Goal: Task Accomplishment & Management: Manage account settings

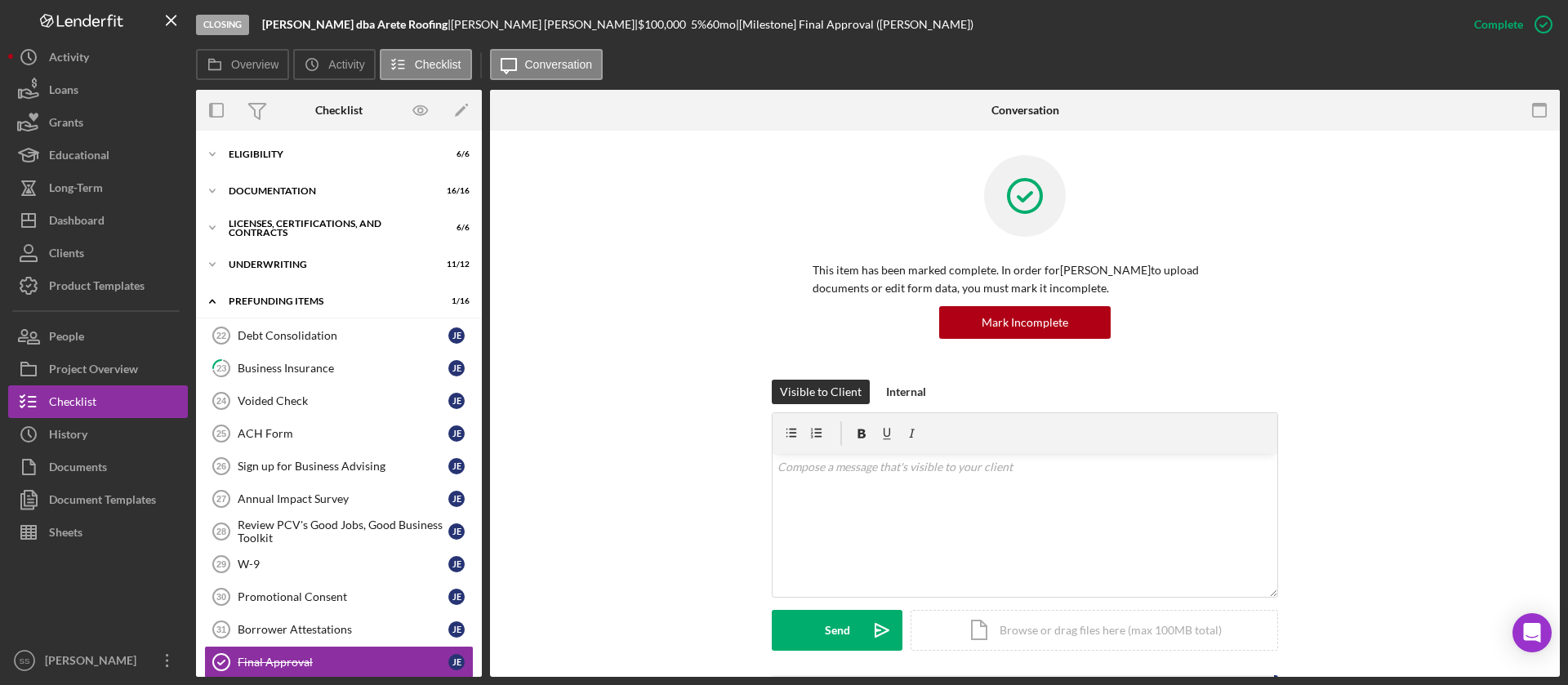
scroll to position [66, 0]
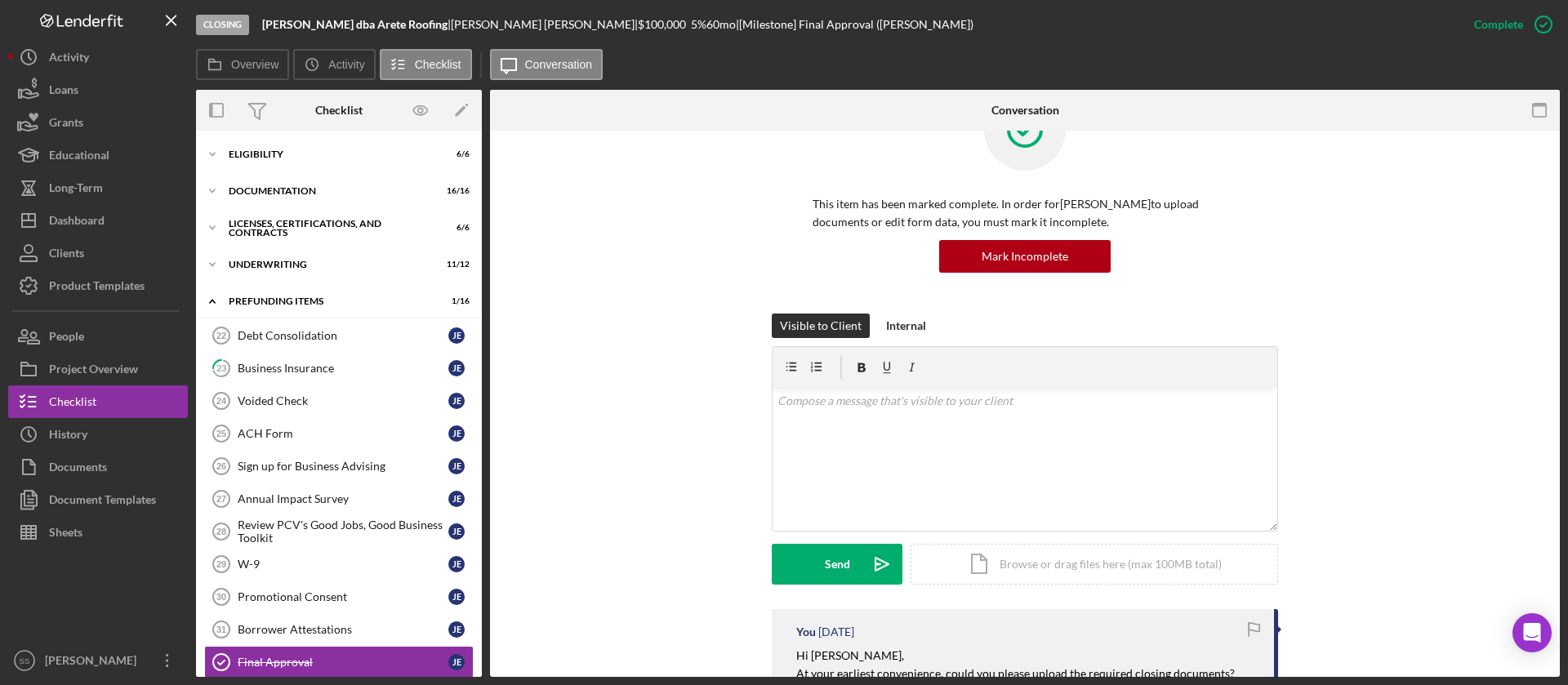
click at [100, 224] on div "Dashboard" at bounding box center [76, 222] width 55 height 37
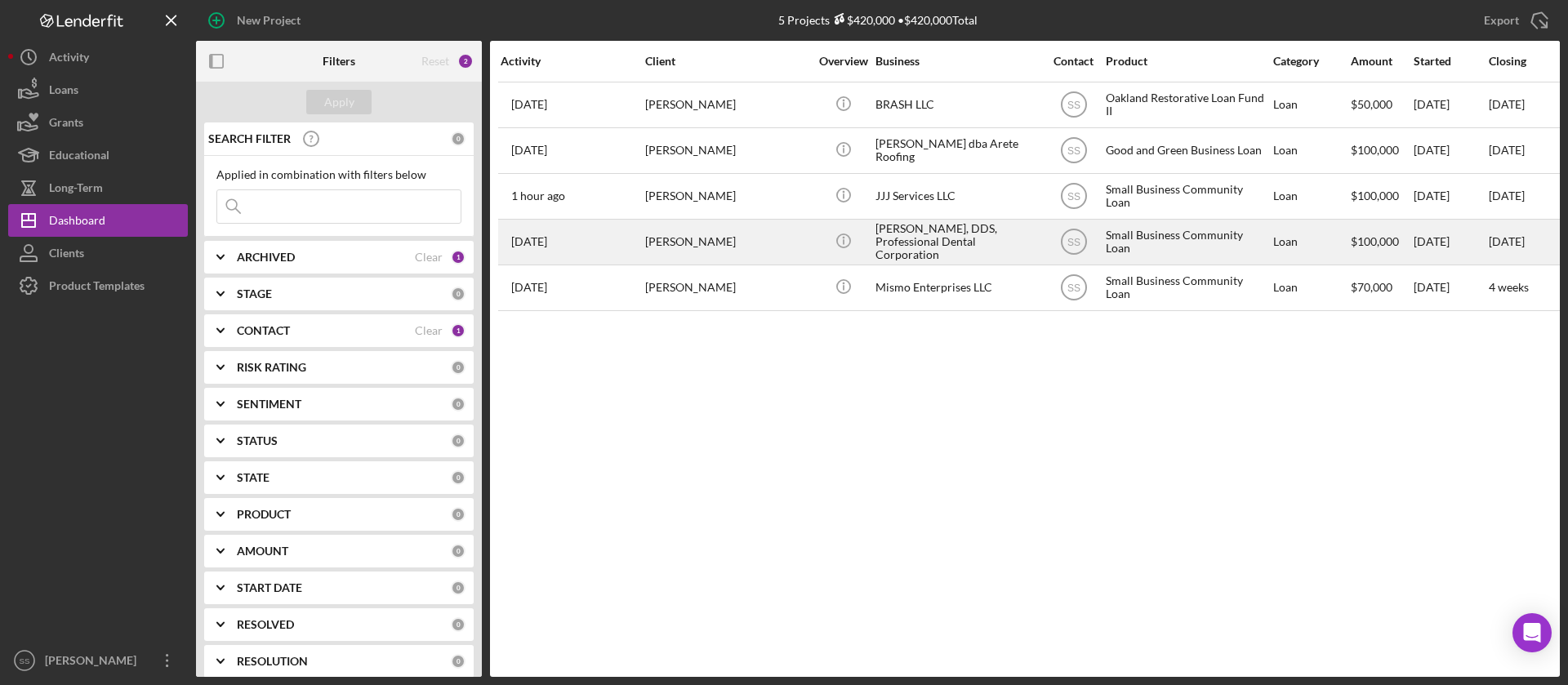
click at [763, 234] on div "[PERSON_NAME]" at bounding box center [727, 242] width 163 height 44
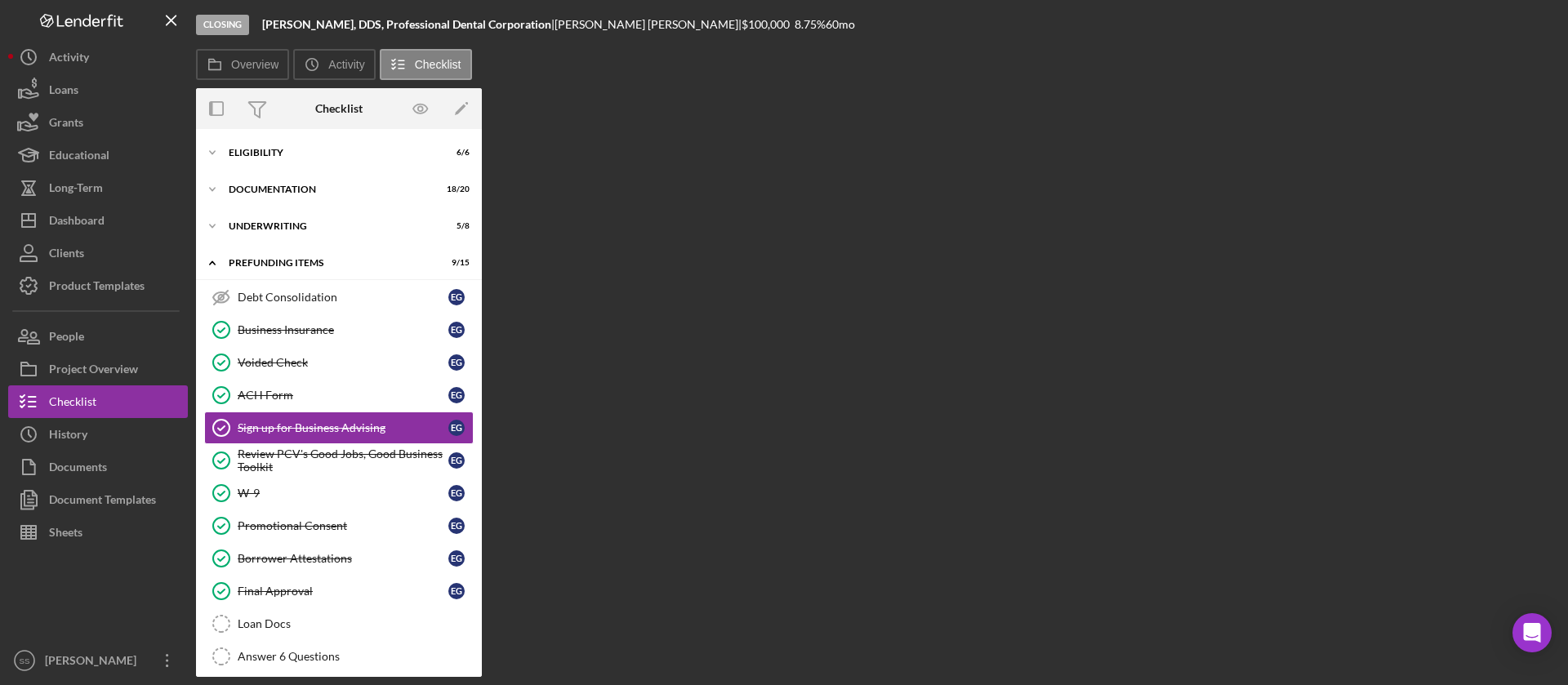
scroll to position [25, 0]
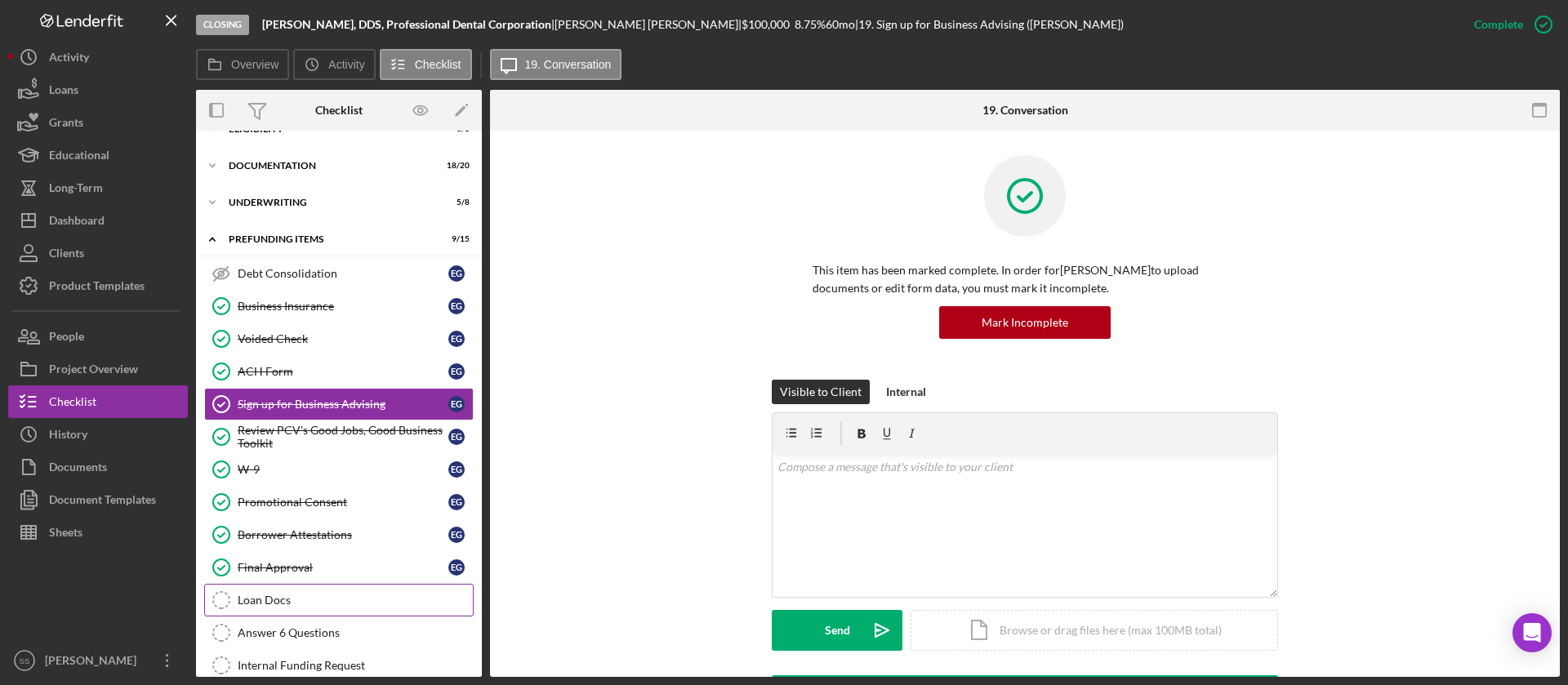
click at [342, 592] on link "Loan Docs Loan Docs" at bounding box center [339, 600] width 270 height 33
